Goal: Task Accomplishment & Management: Manage account settings

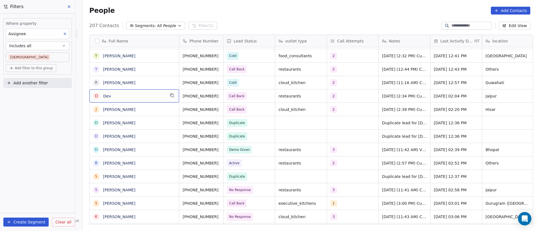
click at [39, 83] on span "Add another filter" at bounding box center [30, 83] width 34 height 6
click at [44, 96] on div "Contact properties" at bounding box center [37, 96] width 57 height 6
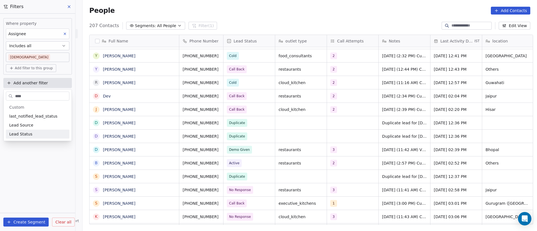
type input "****"
click at [37, 133] on div "Lead Status" at bounding box center [37, 135] width 57 height 6
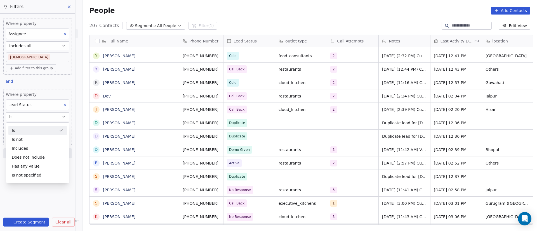
click at [37, 117] on button "Is" at bounding box center [38, 116] width 64 height 9
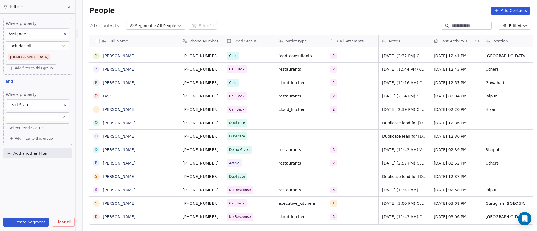
click at [41, 128] on body "On2Cook India Pvt. Ltd. Contacts People Marketing Workflows Campaigns Sales Pip…" at bounding box center [268, 115] width 537 height 231
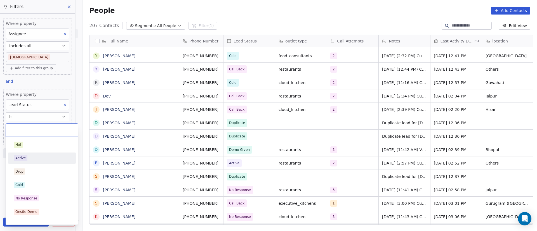
click at [41, 157] on div "Active" at bounding box center [42, 158] width 57 height 6
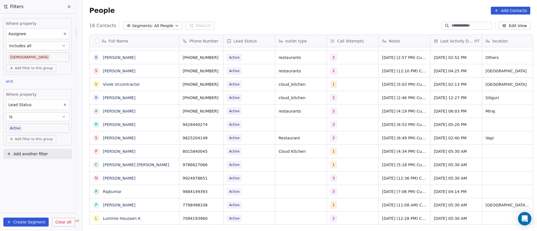
scroll to position [6, 0]
click at [246, 215] on span "Active" at bounding box center [244, 219] width 34 height 8
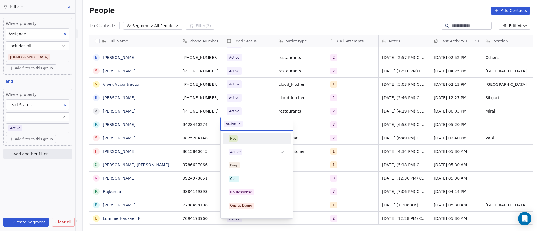
click at [239, 123] on icon at bounding box center [239, 123] width 3 height 3
click at [261, 189] on div "No Response" at bounding box center [257, 192] width 57 height 6
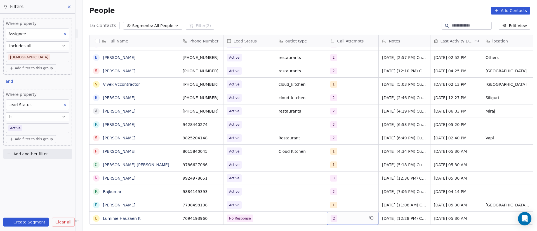
click at [344, 215] on div "2" at bounding box center [348, 218] width 34 height 7
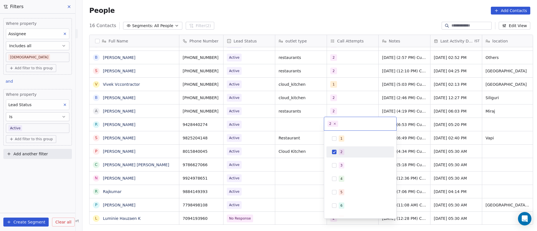
click at [346, 152] on div "2" at bounding box center [364, 152] width 50 height 6
click at [343, 162] on div "3" at bounding box center [360, 165] width 63 height 9
click at [426, 194] on html "On2Cook India Pvt. Ltd. Contacts People Marketing Workflows Campaigns Sales Pip…" at bounding box center [268, 115] width 537 height 231
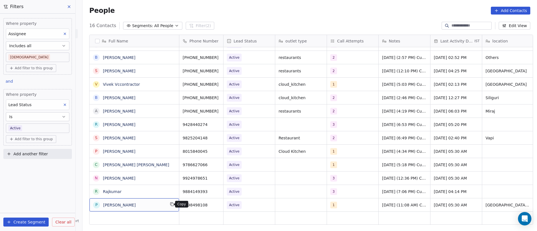
click at [171, 206] on icon "grid" at bounding box center [172, 205] width 3 height 3
click at [215, 202] on icon "grid" at bounding box center [216, 204] width 4 height 4
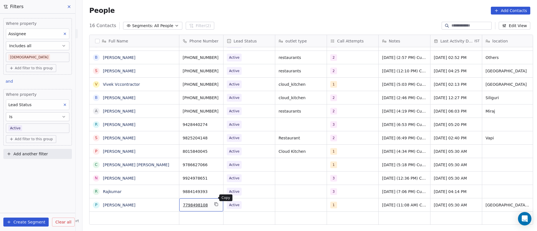
click at [214, 202] on icon "grid" at bounding box center [216, 204] width 4 height 4
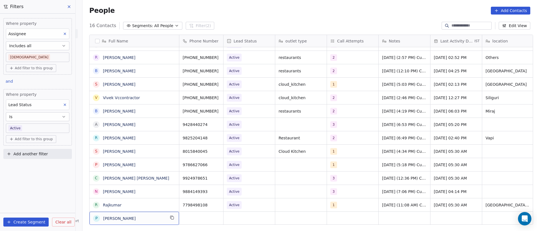
scroll to position [24, 0]
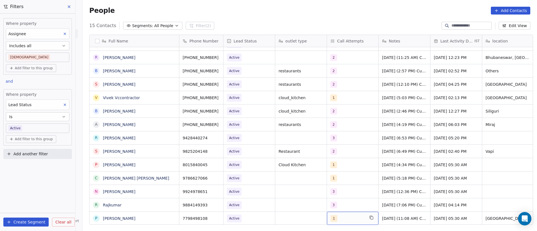
click at [342, 215] on div "1" at bounding box center [348, 218] width 34 height 7
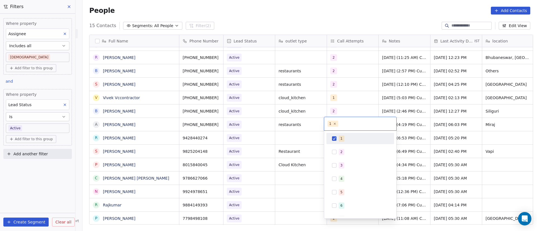
click at [339, 139] on div "1" at bounding box center [360, 138] width 63 height 9
click at [337, 152] on div "2" at bounding box center [360, 152] width 63 height 9
click at [297, 212] on html "On2Cook India Pvt. Ltd. Contacts People Marketing Workflows Campaigns Sales Pip…" at bounding box center [268, 115] width 537 height 231
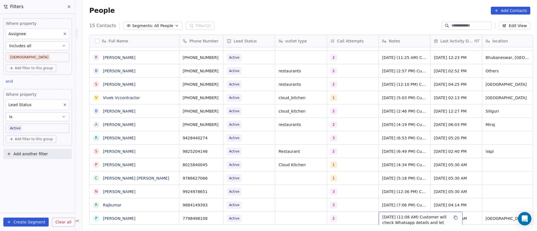
click at [387, 215] on span "10/9/2025 (11:08 AM) Customer will check Whatsapp details and let us know as so…" at bounding box center [416, 226] width 67 height 22
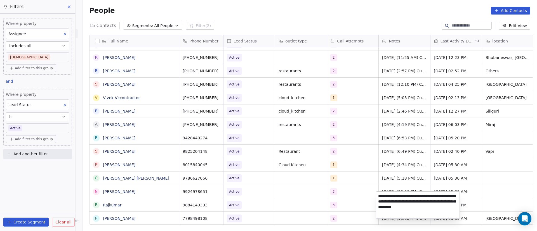
click at [378, 196] on textarea "**********" at bounding box center [417, 205] width 83 height 27
paste textarea "**********"
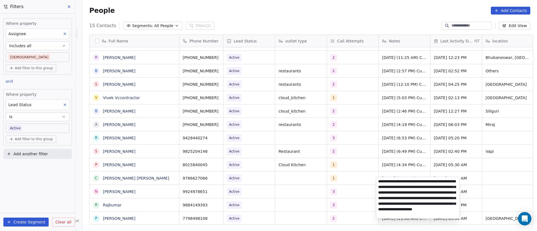
click at [407, 195] on textarea "**********" at bounding box center [417, 197] width 83 height 41
type textarea "**********"
click at [362, 215] on html "On2Cook India Pvt. Ltd. Contacts People Marketing Workflows Campaigns Sales Pip…" at bounding box center [268, 115] width 537 height 231
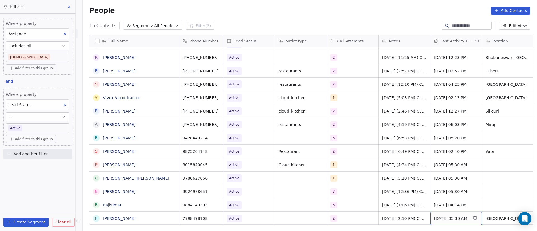
click at [452, 216] on span "Sep 10, 2025 05:30 AM" at bounding box center [451, 219] width 34 height 6
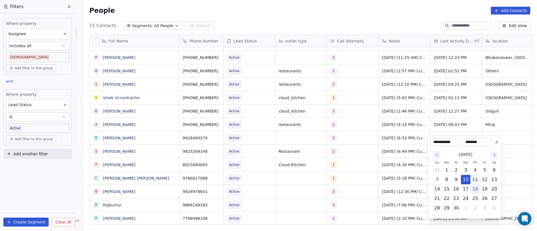
click at [476, 189] on button "18" at bounding box center [475, 189] width 9 height 9
type input "**********"
click at [406, 206] on html "On2Cook India Pvt. Ltd. Contacts People Marketing Workflows Campaigns Sales Pip…" at bounding box center [268, 115] width 537 height 231
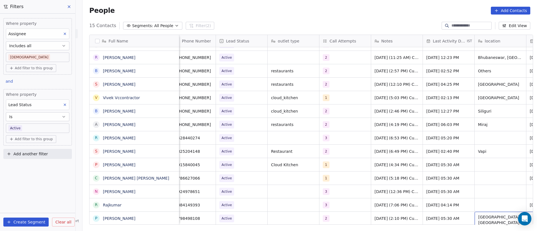
scroll to position [6, 59]
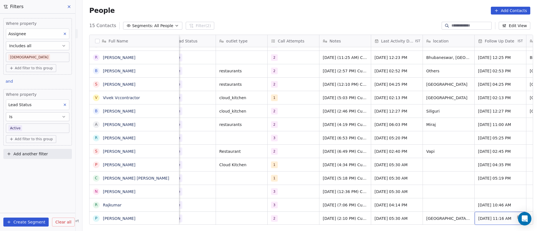
click at [489, 217] on div "Sep 11, 2025 11:16 AM" at bounding box center [500, 218] width 51 height 13
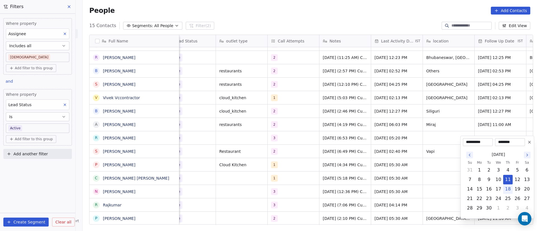
click at [530, 143] on icon at bounding box center [530, 142] width 4 height 4
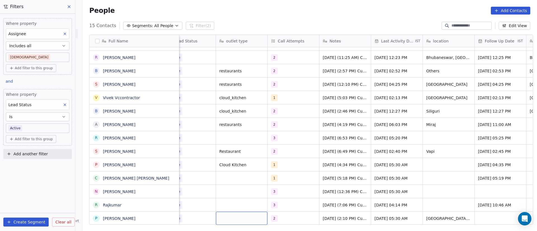
scroll to position [6, 0]
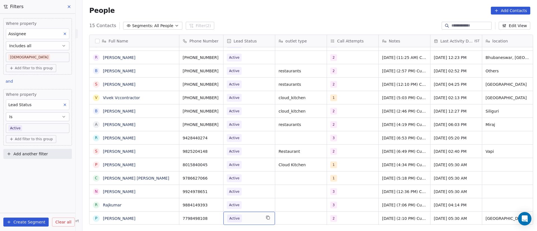
click at [250, 215] on span "Active" at bounding box center [244, 219] width 34 height 8
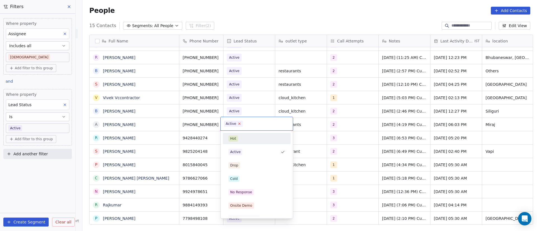
click at [240, 124] on icon at bounding box center [240, 124] width 4 height 4
click at [248, 179] on div "Cold" at bounding box center [257, 179] width 57 height 6
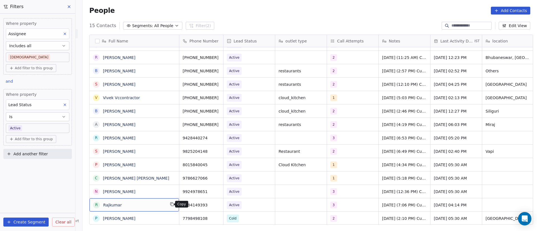
click at [170, 206] on icon "grid" at bounding box center [172, 204] width 4 height 4
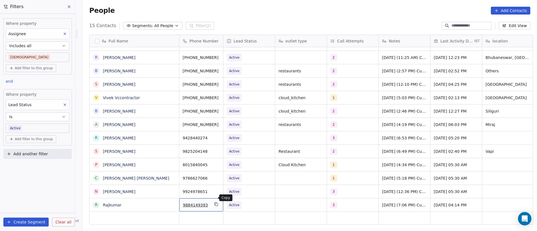
click at [214, 202] on icon "grid" at bounding box center [216, 204] width 4 height 4
click at [340, 202] on div "3" at bounding box center [348, 205] width 34 height 7
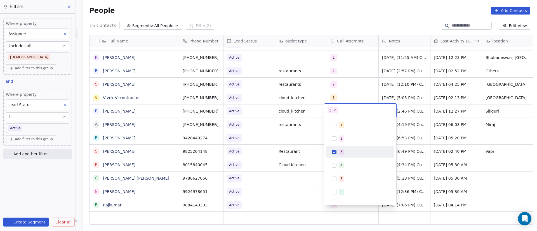
click at [337, 151] on div "3" at bounding box center [360, 152] width 63 height 9
click at [339, 165] on div "4" at bounding box center [360, 165] width 63 height 9
click at [404, 203] on html "On2Cook India Pvt. Ltd. Contacts People Marketing Workflows Campaigns Sales Pip…" at bounding box center [268, 115] width 537 height 231
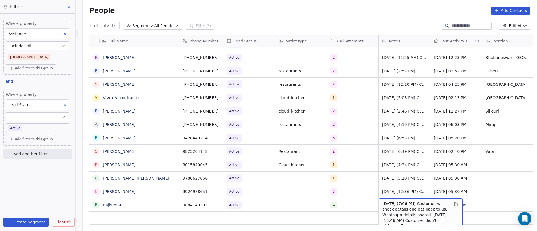
click at [384, 201] on span "15/9/2025 (7:06 PM) Customer will check details and get back to us. Whatsapp de…" at bounding box center [416, 218] width 67 height 34
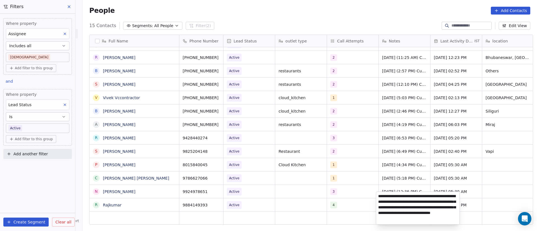
click at [379, 196] on textarea "**********" at bounding box center [417, 208] width 83 height 32
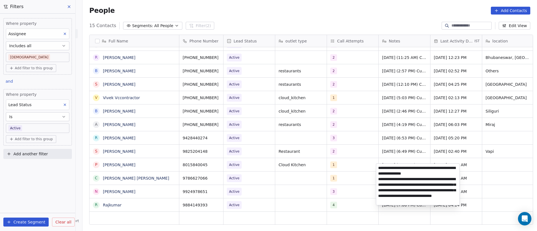
type textarea "**********"
click at [347, 198] on html "On2Cook India Pvt. Ltd. Contacts People Marketing Workflows Campaigns Sales Pip…" at bounding box center [268, 115] width 537 height 231
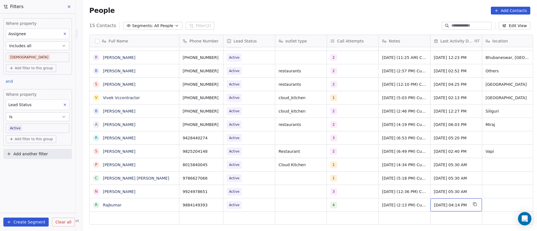
click at [449, 203] on span "Sep 15, 2025 04:14 PM" at bounding box center [451, 206] width 34 height 6
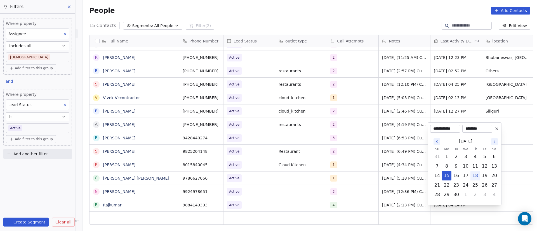
click at [476, 175] on button "18" at bounding box center [475, 176] width 9 height 9
type input "**********"
click at [396, 193] on html "On2Cook India Pvt. Ltd. Contacts People Marketing Workflows Campaigns Sales Pip…" at bounding box center [268, 115] width 537 height 231
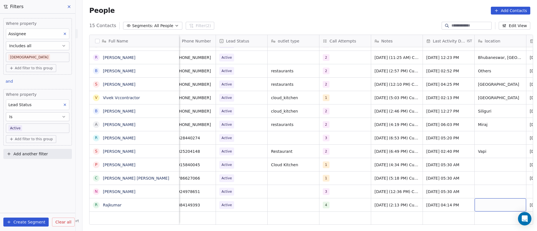
scroll to position [6, 59]
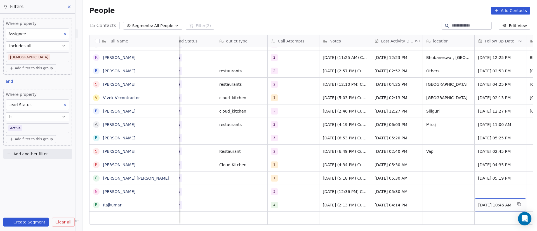
click at [486, 203] on span "Sep 17, 2025 10:46 AM" at bounding box center [496, 206] width 34 height 6
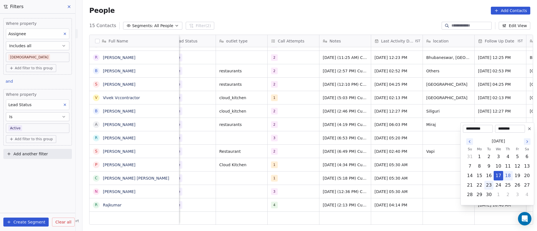
click at [492, 187] on button "23" at bounding box center [489, 185] width 9 height 9
type input "**********"
click at [386, 199] on html "On2Cook India Pvt. Ltd. Contacts People Marketing Workflows Campaigns Sales Pip…" at bounding box center [268, 115] width 537 height 231
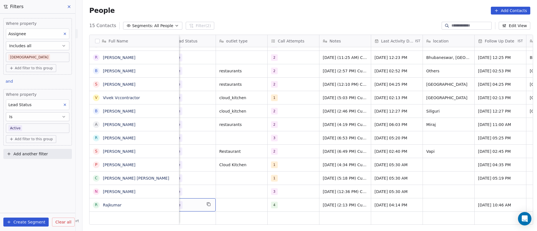
scroll to position [6, 0]
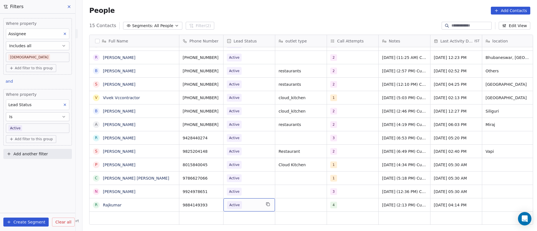
click at [242, 201] on span "Active" at bounding box center [244, 205] width 34 height 8
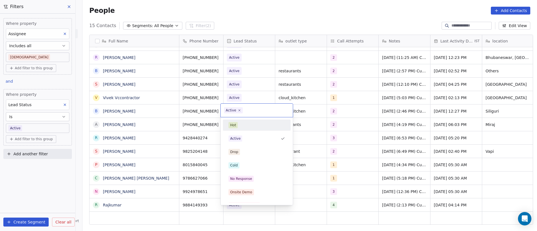
click at [239, 111] on icon at bounding box center [239, 110] width 3 height 3
click at [250, 168] on div "Cold" at bounding box center [257, 166] width 57 height 6
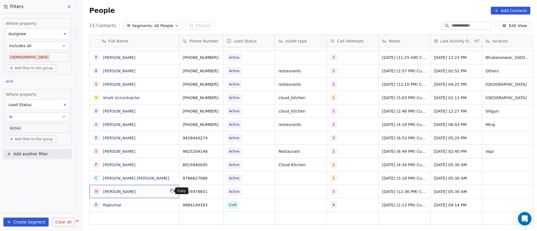
click at [170, 190] on icon "grid" at bounding box center [172, 191] width 4 height 4
click at [214, 189] on icon "grid" at bounding box center [216, 191] width 4 height 4
click at [340, 189] on div "3" at bounding box center [348, 192] width 34 height 7
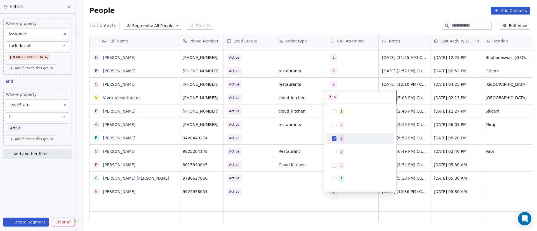
click at [338, 135] on div "3" at bounding box center [360, 138] width 63 height 9
click at [339, 149] on span "4" at bounding box center [342, 152] width 6 height 6
drag, startPoint x: 404, startPoint y: 182, endPoint x: 406, endPoint y: 184, distance: 3.0
click at [404, 182] on html "On2Cook India Pvt. Ltd. Contacts People Marketing Workflows Campaigns Sales Pip…" at bounding box center [268, 115] width 537 height 231
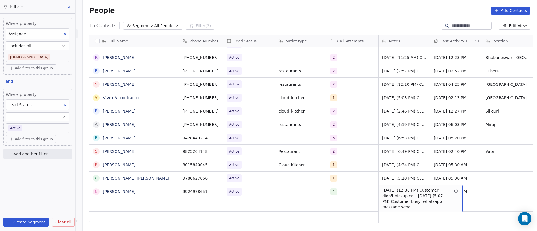
click at [389, 188] on span "10/9/2025 (12:36 PM) Customer didn't pickup call. 9/9/2025 (5:07 PM) Customer b…" at bounding box center [416, 199] width 67 height 22
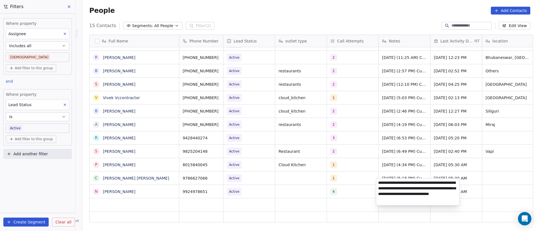
click at [378, 184] on textarea "**********" at bounding box center [417, 192] width 83 height 27
type textarea "**********"
click at [351, 175] on html "On2Cook India Pvt. Ltd. Contacts People Marketing Workflows Campaigns Sales Pip…" at bounding box center [268, 115] width 537 height 231
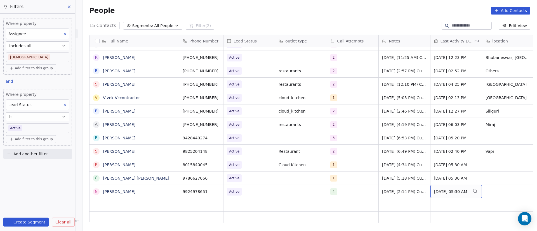
click at [450, 189] on span "Sep 10, 2025 05:30 AM" at bounding box center [451, 192] width 34 height 6
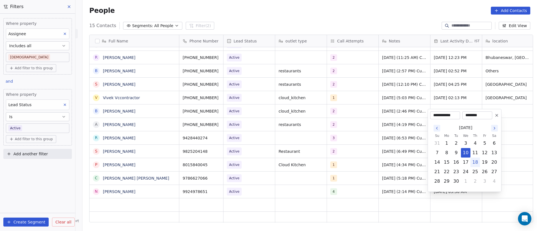
click at [476, 164] on button "18" at bounding box center [475, 162] width 9 height 9
type input "**********"
click at [399, 177] on html "On2Cook India Pvt. Ltd. Contacts People Marketing Workflows Campaigns Sales Pip…" at bounding box center [268, 115] width 537 height 231
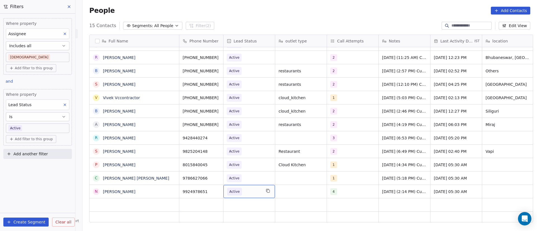
click at [243, 188] on span "Active" at bounding box center [244, 192] width 34 height 8
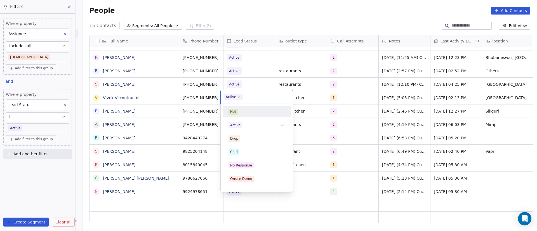
click at [239, 97] on icon at bounding box center [240, 97] width 2 height 2
click at [249, 165] on div "No Response" at bounding box center [241, 165] width 22 height 5
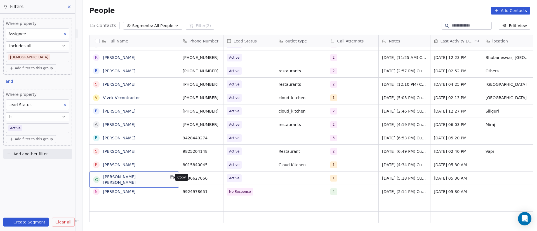
click at [170, 177] on icon "grid" at bounding box center [172, 177] width 4 height 4
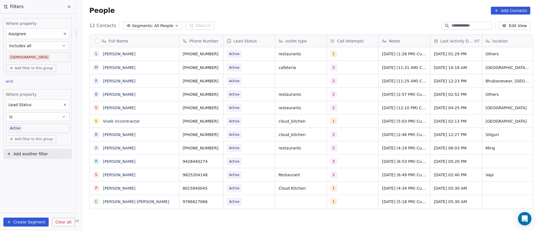
scroll to position [0, 0]
click at [170, 202] on icon "grid" at bounding box center [172, 201] width 4 height 4
click at [147, 203] on span "Cyril Antony Yesudass" at bounding box center [134, 203] width 62 height 11
click at [215, 200] on icon "grid" at bounding box center [216, 201] width 3 height 3
click at [213, 198] on button "grid" at bounding box center [216, 201] width 7 height 7
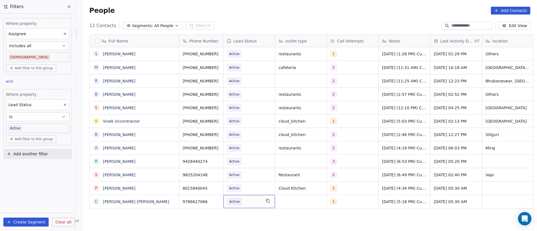
click at [246, 198] on span "Active" at bounding box center [244, 202] width 34 height 8
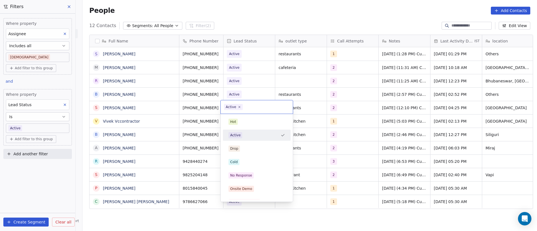
click at [244, 135] on div "Active" at bounding box center [254, 135] width 50 height 6
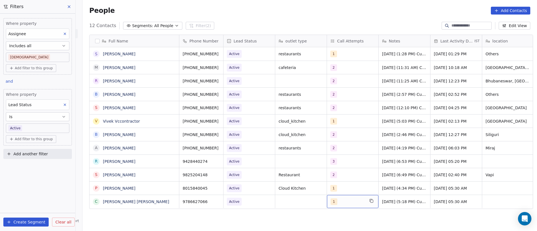
click at [341, 199] on div "1" at bounding box center [348, 202] width 34 height 7
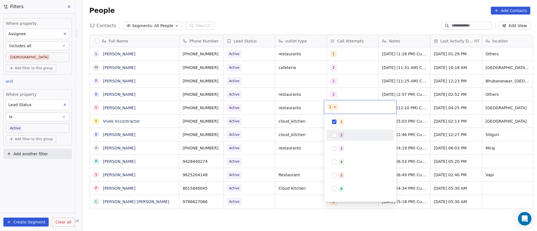
click at [342, 137] on div "2" at bounding box center [342, 135] width 2 height 5
click at [340, 123] on span "1" at bounding box center [342, 122] width 6 height 6
click at [426, 175] on html "On2Cook India Pvt. Ltd. Contacts People Marketing Workflows Campaigns Sales Pip…" at bounding box center [268, 115] width 537 height 231
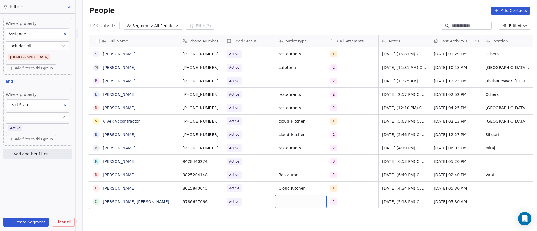
drag, startPoint x: 287, startPoint y: 195, endPoint x: 386, endPoint y: 193, distance: 99.1
click at [383, 198] on span "9/9/2025 (5:18 PM) Customer requested details and whatsapp and customer will ca…" at bounding box center [416, 206] width 67 height 17
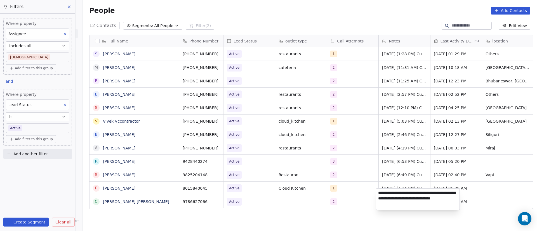
click at [379, 193] on textarea "**********" at bounding box center [417, 199] width 83 height 21
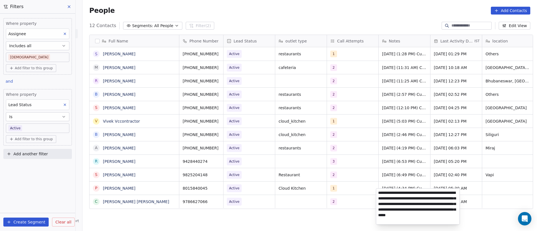
type textarea "**********"
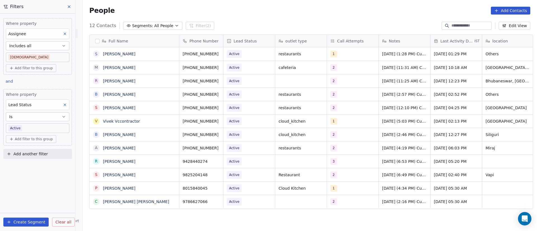
click at [349, 199] on html "On2Cook India Pvt. Ltd. Contacts People Marketing Workflows Campaigns Sales Pip…" at bounding box center [268, 115] width 537 height 231
click at [440, 199] on span "Sep 09, 2025 05:30 AM" at bounding box center [451, 202] width 34 height 6
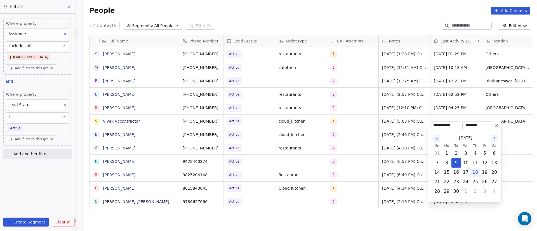
click at [475, 173] on button "18" at bounding box center [475, 172] width 9 height 9
type input "**********"
click at [397, 187] on html "On2Cook India Pvt. Ltd. Contacts People Marketing Workflows Campaigns Sales Pip…" at bounding box center [268, 115] width 537 height 231
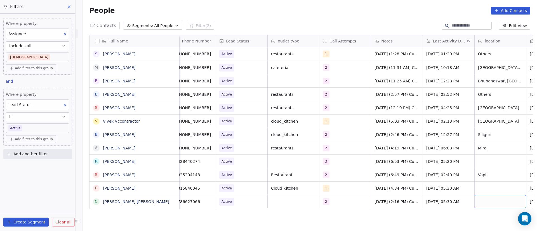
scroll to position [6, 59]
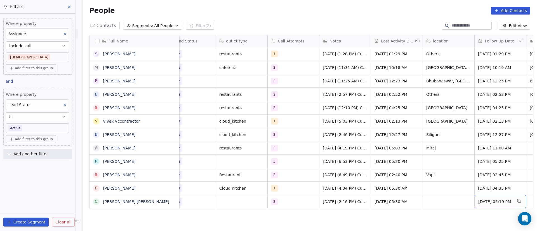
click at [492, 199] on span "Sep 12, 2025 05:19 PM" at bounding box center [496, 202] width 34 height 6
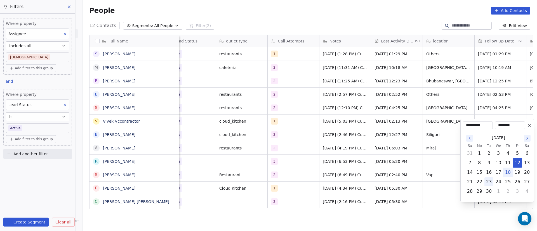
click at [490, 182] on button "23" at bounding box center [489, 182] width 9 height 9
type input "**********"
click at [418, 191] on html "On2Cook India Pvt. Ltd. Contacts People Marketing Workflows Campaigns Sales Pip…" at bounding box center [268, 115] width 537 height 231
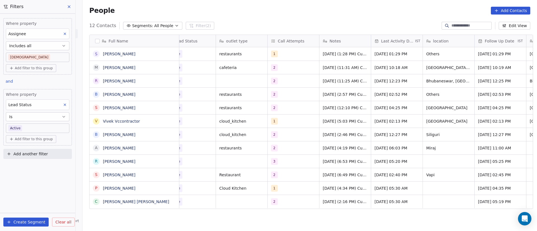
scroll to position [6, 0]
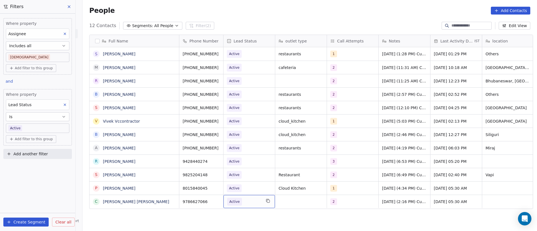
click at [253, 198] on span "Active" at bounding box center [244, 202] width 34 height 8
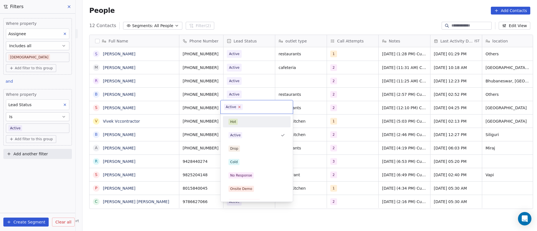
click at [240, 106] on icon at bounding box center [240, 107] width 4 height 4
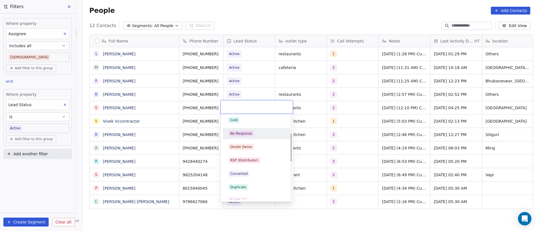
scroll to position [84, 0]
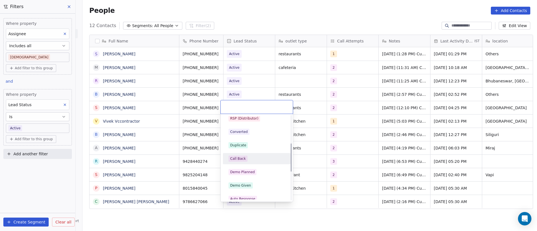
click at [255, 157] on div "Call Back" at bounding box center [257, 159] width 57 height 6
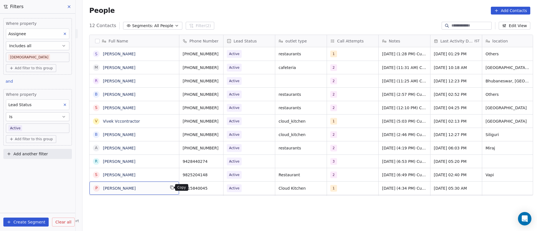
click at [170, 189] on icon "grid" at bounding box center [172, 188] width 4 height 4
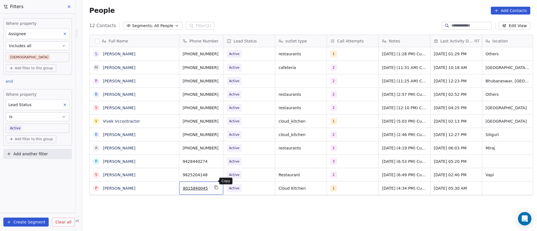
click at [216, 184] on button "grid" at bounding box center [216, 187] width 7 height 7
click at [352, 185] on div "1" at bounding box center [348, 188] width 34 height 7
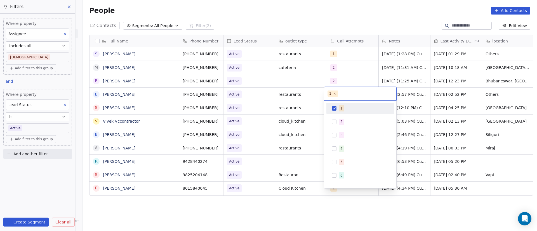
click at [336, 107] on button "Suggestions" at bounding box center [334, 108] width 4 height 4
click at [342, 124] on div "2" at bounding box center [342, 121] width 2 height 5
click at [417, 150] on html "On2Cook India Pvt. Ltd. Contacts People Marketing Workflows Campaigns Sales Pip…" at bounding box center [268, 115] width 537 height 231
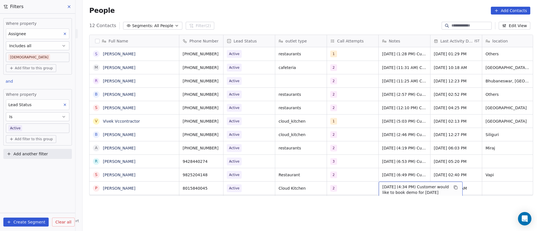
click at [385, 184] on span "9/9/2025 (4:34 PM) Customer would like to book demo for 18th Sep. Whatsapp deta…" at bounding box center [416, 192] width 67 height 17
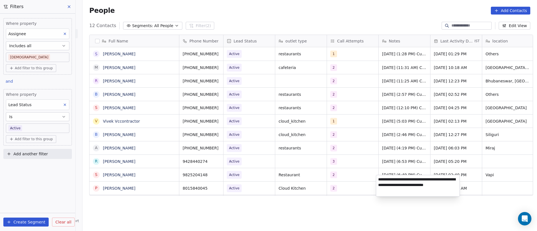
click at [380, 181] on textarea "**********" at bounding box center [417, 185] width 83 height 21
drag, startPoint x: 414, startPoint y: 179, endPoint x: 431, endPoint y: 189, distance: 19.3
click at [431, 189] on textarea "**********" at bounding box center [417, 185] width 83 height 21
type textarea "**********"
click at [350, 181] on html "On2Cook India Pvt. Ltd. Contacts People Marketing Workflows Campaigns Sales Pip…" at bounding box center [268, 115] width 537 height 231
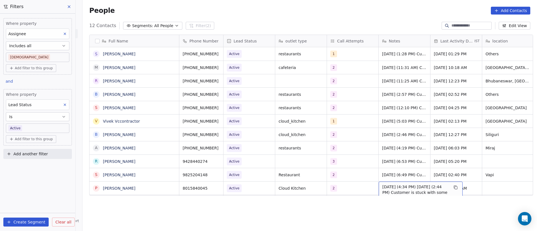
click at [383, 184] on span "9/9/2025 (4:34 PM) 18/9/2025 (2:44 PM) Customer is stuck with some family emerg…" at bounding box center [416, 195] width 67 height 22
click at [412, 184] on span "9/9/2025 (4:34 PM) 18/9/2025 (2:44 PM) Customer is stuck with some family emerg…" at bounding box center [416, 195] width 67 height 22
click at [415, 184] on span "9/9/2025 (4:34 PM) 18/9/2025 (2:44 PM) Customer is stuck with some family emerg…" at bounding box center [416, 195] width 67 height 22
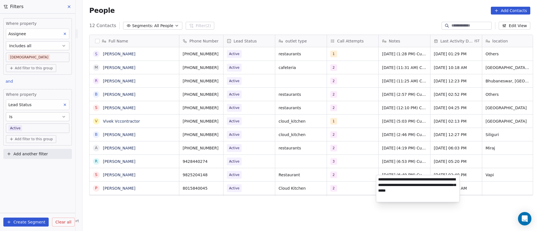
drag, startPoint x: 416, startPoint y: 180, endPoint x: 453, endPoint y: 190, distance: 38.2
click at [453, 190] on textarea "**********" at bounding box center [417, 188] width 83 height 27
click at [378, 182] on textarea "**********" at bounding box center [417, 188] width 83 height 27
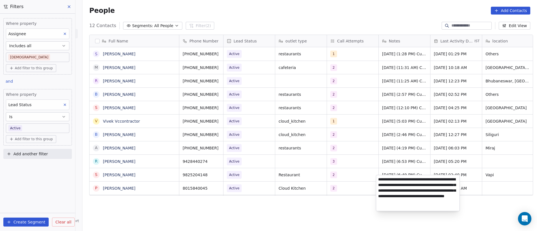
scroll to position [1, 0]
drag, startPoint x: 378, startPoint y: 197, endPoint x: 421, endPoint y: 206, distance: 44.1
click at [421, 206] on textarea "**********" at bounding box center [417, 193] width 83 height 36
type textarea "**********"
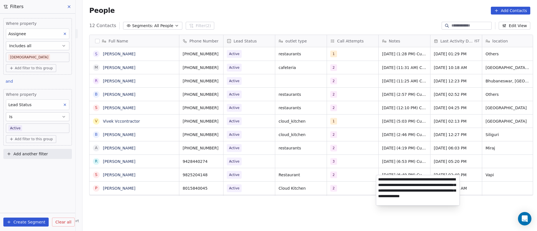
click at [351, 178] on html "On2Cook India Pvt. Ltd. Contacts People Marketing Workflows Campaigns Sales Pip…" at bounding box center [268, 115] width 537 height 231
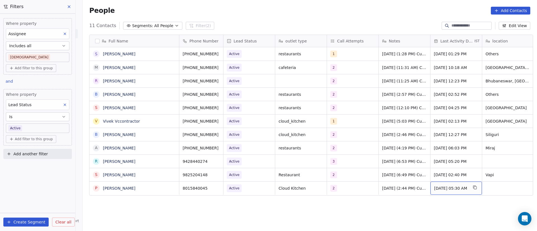
click at [456, 186] on span "Sep 09, 2025 05:30 AM" at bounding box center [451, 189] width 34 height 6
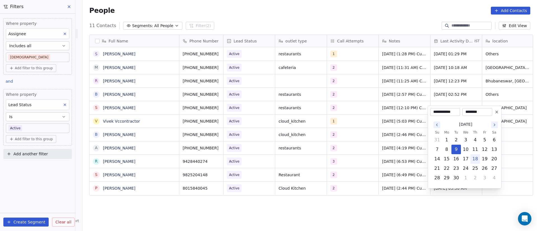
click at [475, 160] on button "18" at bounding box center [475, 159] width 9 height 9
type input "**********"
click at [395, 176] on html "On2Cook India Pvt. Ltd. Contacts People Marketing Workflows Campaigns Sales Pip…" at bounding box center [268, 115] width 537 height 231
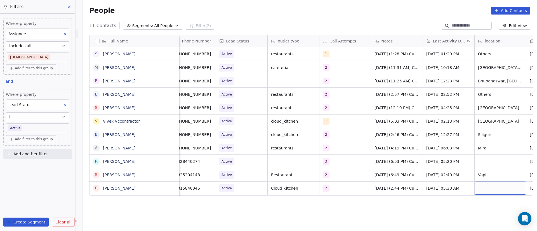
scroll to position [6, 59]
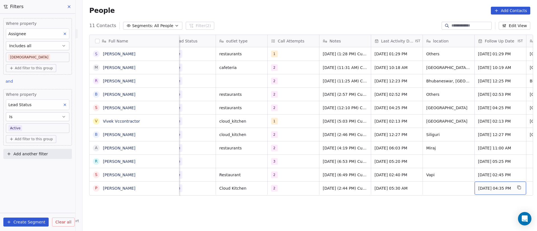
click at [496, 186] on span "Sep 17, 2025 04:35 PM" at bounding box center [496, 189] width 34 height 6
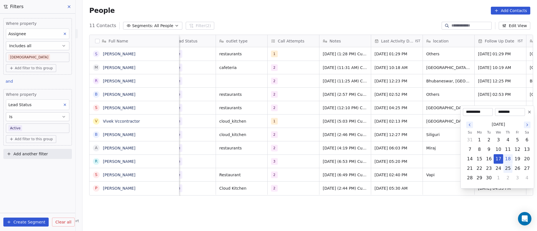
click at [508, 170] on button "25" at bounding box center [508, 168] width 9 height 9
type input "**********"
click at [367, 181] on html "On2Cook India Pvt. Ltd. Contacts People Marketing Workflows Campaigns Sales Pip…" at bounding box center [268, 115] width 537 height 231
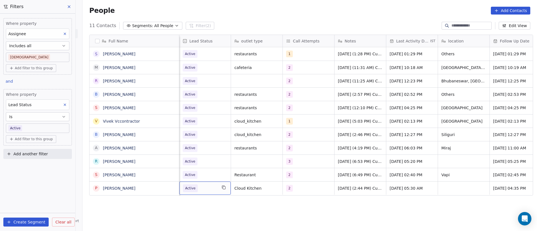
scroll to position [6, 0]
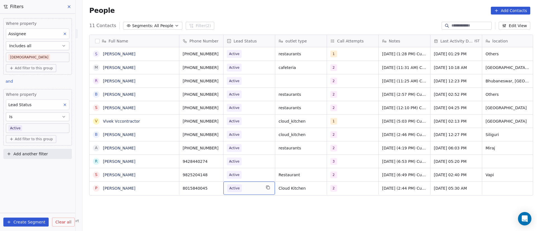
click at [247, 185] on span "Active" at bounding box center [244, 189] width 34 height 8
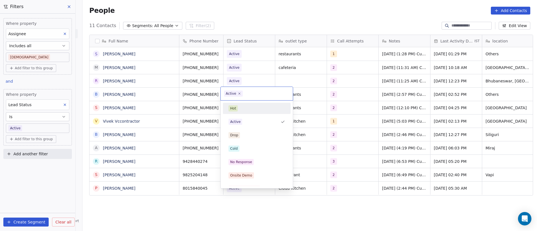
click at [241, 92] on span "Active" at bounding box center [233, 94] width 19 height 6
click at [239, 93] on icon at bounding box center [240, 94] width 4 height 4
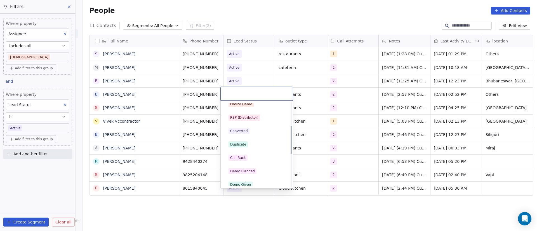
scroll to position [84, 0]
click at [258, 146] on div "Call Back" at bounding box center [257, 145] width 57 height 6
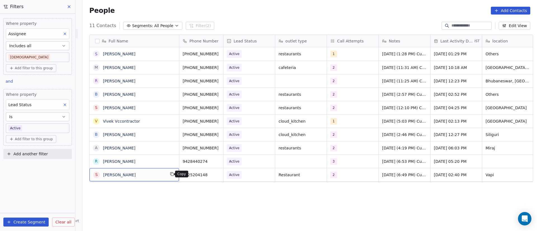
click at [170, 174] on icon "grid" at bounding box center [172, 174] width 4 height 4
drag, startPoint x: 152, startPoint y: 173, endPoint x: 159, endPoint y: 174, distance: 6.6
click at [217, 171] on button "grid" at bounding box center [216, 174] width 7 height 7
click at [376, 11] on div "People Add Contacts" at bounding box center [309, 11] width 441 height 8
click at [345, 172] on div "2" at bounding box center [348, 175] width 34 height 7
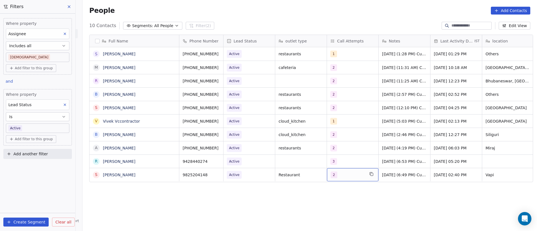
click at [345, 172] on div "2" at bounding box center [348, 175] width 34 height 7
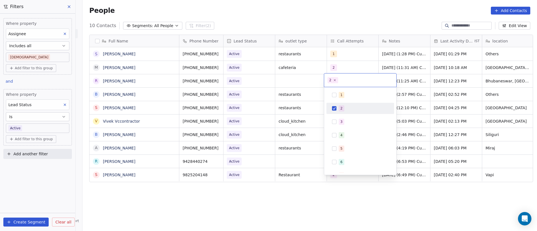
click at [346, 109] on div "2" at bounding box center [364, 109] width 50 height 6
click at [342, 122] on div "3" at bounding box center [342, 121] width 2 height 5
click at [400, 191] on html "On2Cook India Pvt. Ltd. Contacts People Marketing Workflows Campaigns Sales Pip…" at bounding box center [268, 115] width 537 height 231
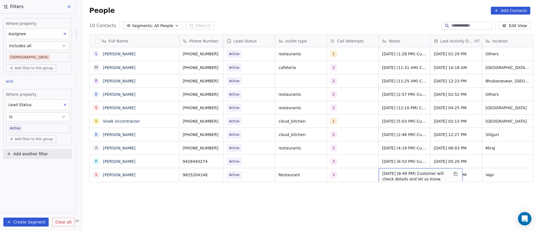
click at [384, 171] on span "16/9/2025 (6:49 PM) Customer will check details and let us know. Whatsapp detai…" at bounding box center [416, 185] width 67 height 28
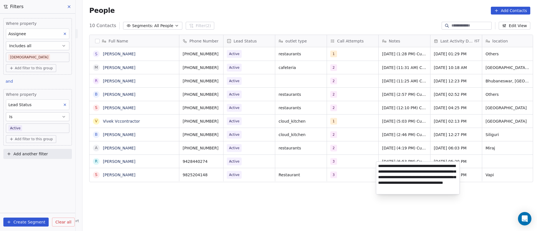
click at [378, 166] on textarea "**********" at bounding box center [417, 178] width 83 height 32
paste textarea "**********"
type textarea "**********"
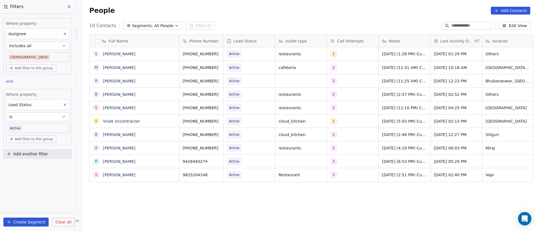
click at [304, 168] on html "On2Cook India Pvt. Ltd. Contacts People Marketing Workflows Campaigns Sales Pip…" at bounding box center [268, 115] width 537 height 231
click at [454, 172] on span "Sep 16, 2025 02:40 PM" at bounding box center [451, 175] width 34 height 6
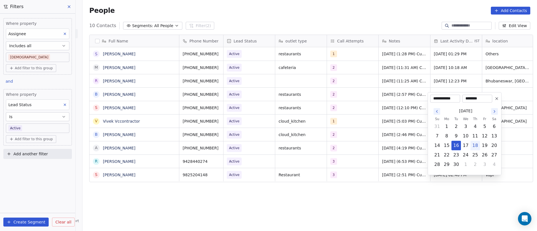
click at [476, 146] on button "18" at bounding box center [475, 145] width 9 height 9
type input "**********"
click at [419, 162] on html "On2Cook India Pvt. Ltd. Contacts People Marketing Workflows Campaigns Sales Pip…" at bounding box center [268, 115] width 537 height 231
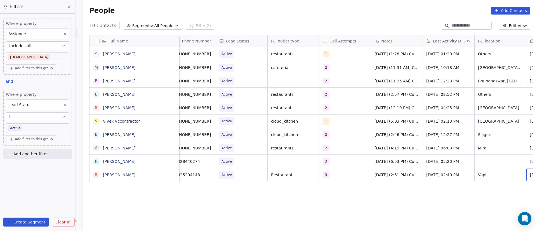
scroll to position [6, 59]
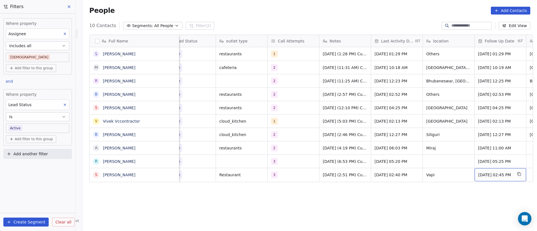
click at [491, 172] on span "Sep 17, 2025 02:45 PM" at bounding box center [496, 175] width 34 height 6
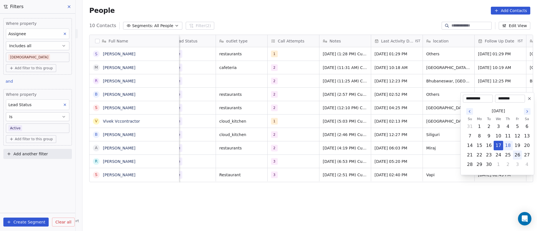
click at [519, 156] on button "26" at bounding box center [517, 155] width 9 height 9
type input "**********"
click at [381, 166] on html "On2Cook India Pvt. Ltd. Contacts People Marketing Workflows Campaigns Sales Pip…" at bounding box center [268, 115] width 537 height 231
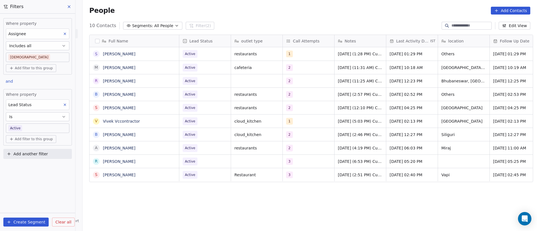
scroll to position [6, 0]
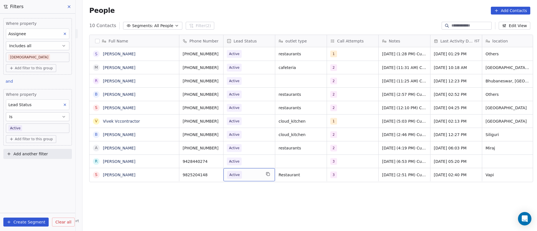
click at [246, 171] on span "Active" at bounding box center [244, 175] width 34 height 8
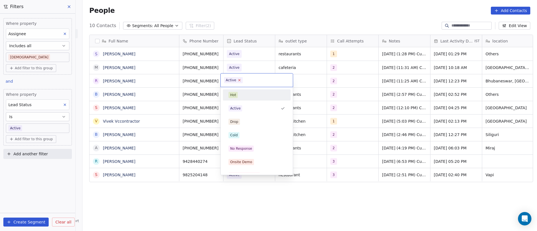
click at [239, 81] on icon at bounding box center [240, 80] width 2 height 2
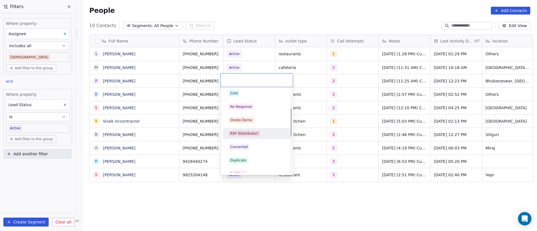
scroll to position [84, 0]
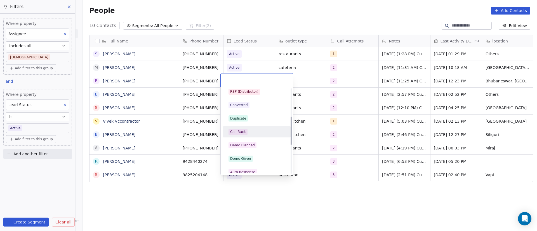
click at [260, 130] on div "Call Back" at bounding box center [257, 132] width 57 height 6
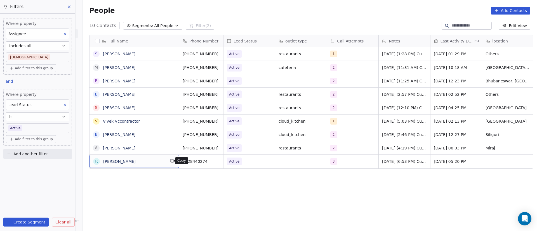
click at [170, 160] on icon "grid" at bounding box center [172, 161] width 4 height 4
click at [215, 158] on button "grid" at bounding box center [216, 161] width 7 height 7
click at [215, 159] on icon "grid" at bounding box center [216, 160] width 3 height 3
click at [342, 158] on div "3" at bounding box center [348, 161] width 34 height 7
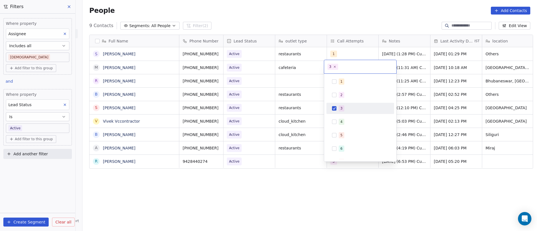
click at [335, 112] on div "3" at bounding box center [360, 108] width 63 height 9
click at [338, 122] on div "4" at bounding box center [360, 122] width 63 height 9
click at [319, 165] on html "On2Cook India Pvt. Ltd. Contacts People Marketing Workflows Campaigns Sales Pip…" at bounding box center [268, 115] width 537 height 231
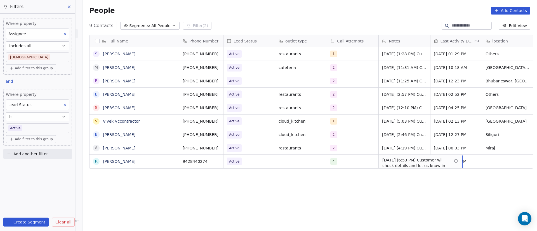
click at [383, 158] on span "16/9/2025 (6:53 PM) Customer will check details and let us know in future. WHat…" at bounding box center [416, 183] width 67 height 50
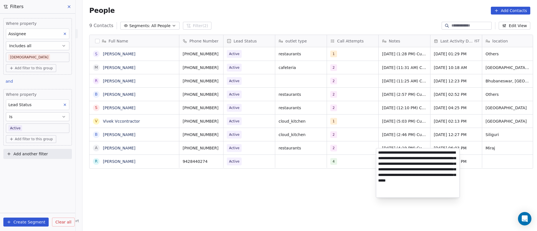
click at [379, 153] on textarea "**********" at bounding box center [417, 173] width 83 height 49
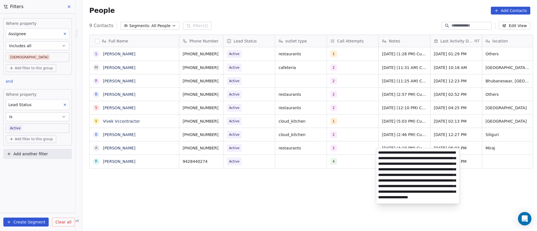
type textarea "**********"
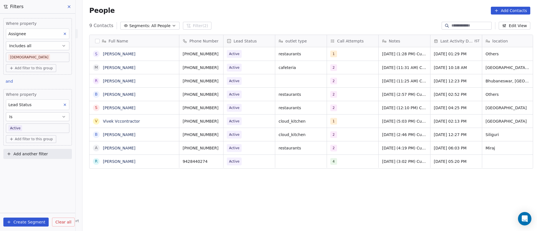
click at [334, 175] on html "On2Cook India Pvt. Ltd. Contacts People Marketing Workflows Campaigns Sales Pip…" at bounding box center [268, 115] width 537 height 231
click at [452, 159] on span "Sep 08, 2025 05:20 PM" at bounding box center [451, 162] width 34 height 6
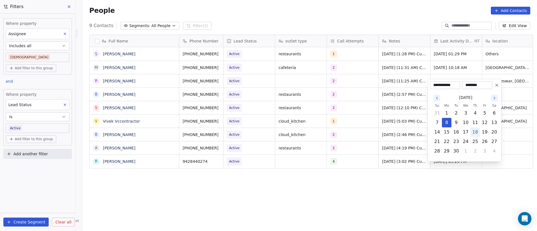
click at [479, 132] on button "18" at bounding box center [475, 132] width 9 height 9
type input "**********"
click at [455, 189] on html "On2Cook India Pvt. Ltd. Contacts People Marketing Workflows Campaigns Sales Pip…" at bounding box center [268, 115] width 537 height 231
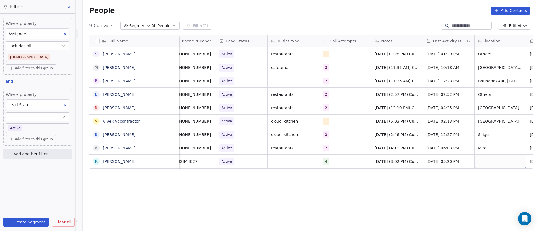
scroll to position [0, 8]
click at [488, 160] on div "grid" at bounding box center [500, 161] width 51 height 13
type textarea "**********"
click at [356, 161] on html "On2Cook India Pvt. Ltd. Contacts People Marketing Workflows Campaigns Sales Pip…" at bounding box center [268, 115] width 537 height 231
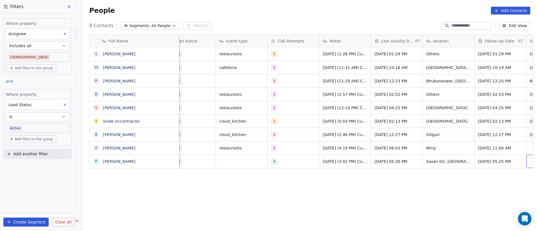
scroll to position [0, 111]
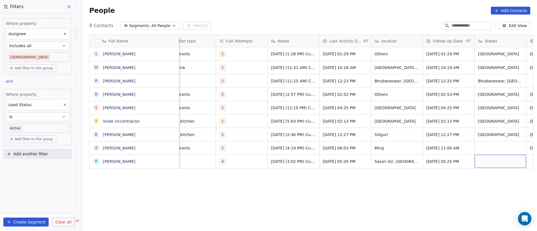
click at [494, 163] on div "grid" at bounding box center [500, 161] width 51 height 13
type textarea "*******"
click at [416, 161] on html "On2Cook India Pvt. Ltd. Contacts People Marketing Workflows Campaigns Sales Pip…" at bounding box center [268, 115] width 537 height 231
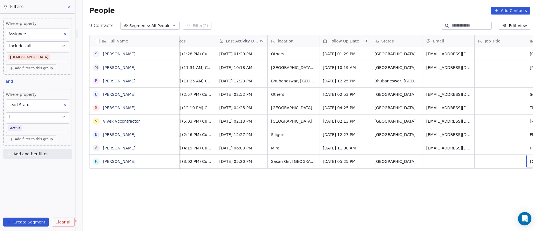
scroll to position [0, 266]
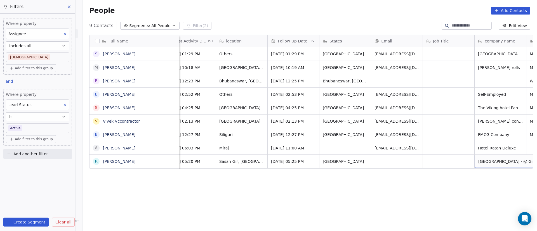
click at [488, 163] on span "Gir Vihar Resort - @ Gir" at bounding box center [507, 162] width 56 height 6
click at [441, 166] on html "On2Cook India Pvt. Ltd. Contacts People Marketing Workflows Campaigns Sales Pip…" at bounding box center [268, 115] width 537 height 231
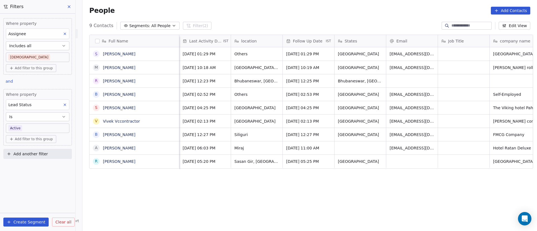
scroll to position [0, 0]
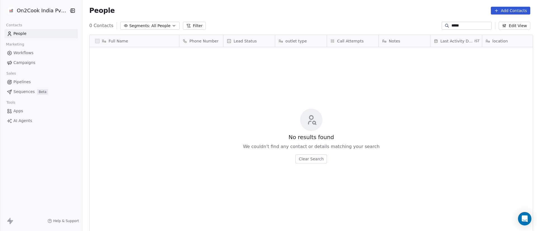
scroll to position [197, 451]
type input "*"
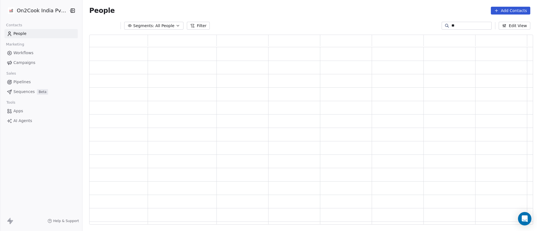
type input "*"
